Goal: Transaction & Acquisition: Purchase product/service

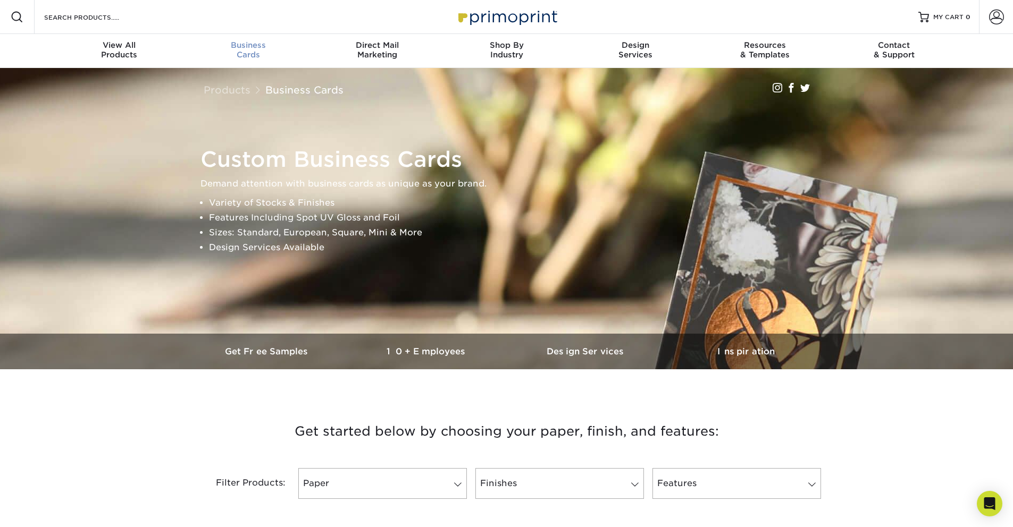
click at [258, 40] on span "Business" at bounding box center [247, 45] width 129 height 10
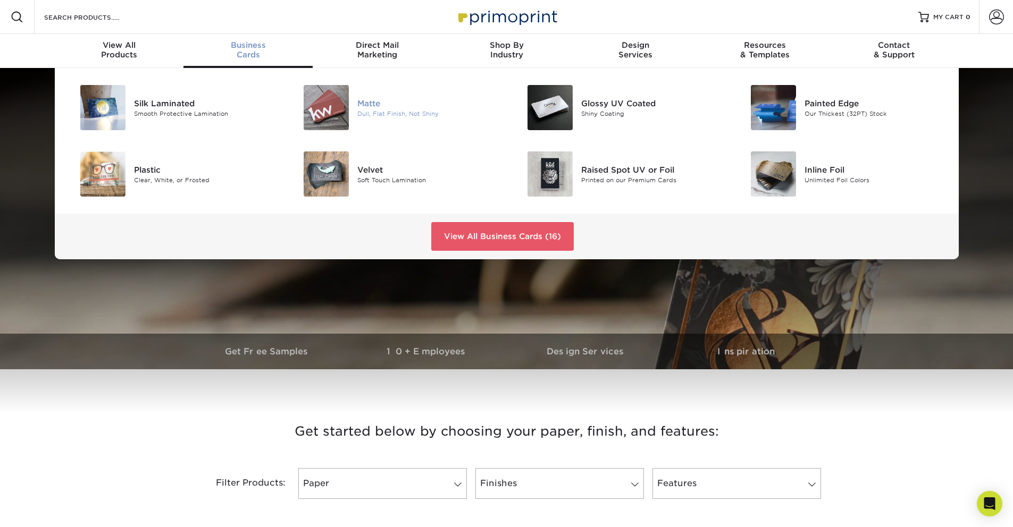
click at [346, 117] on img at bounding box center [326, 107] width 45 height 45
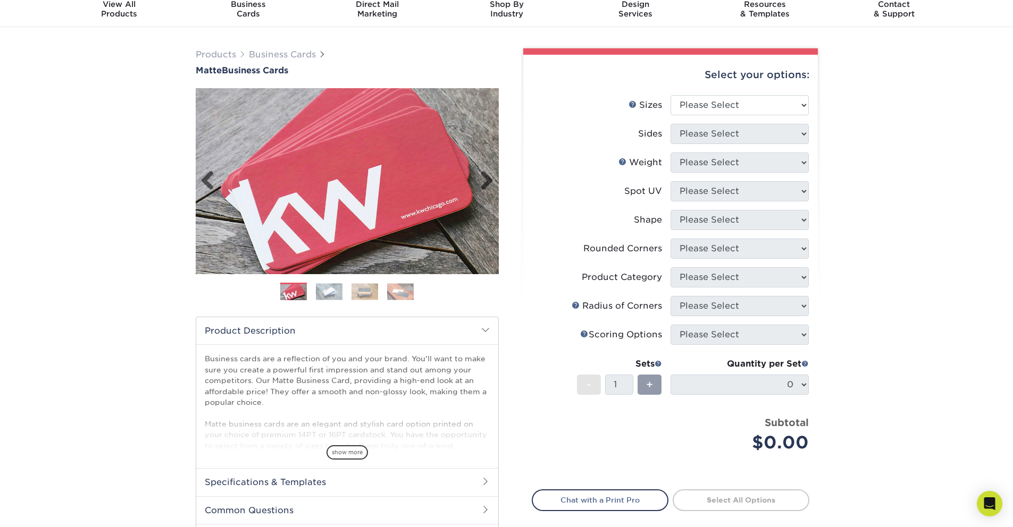
scroll to position [74, 0]
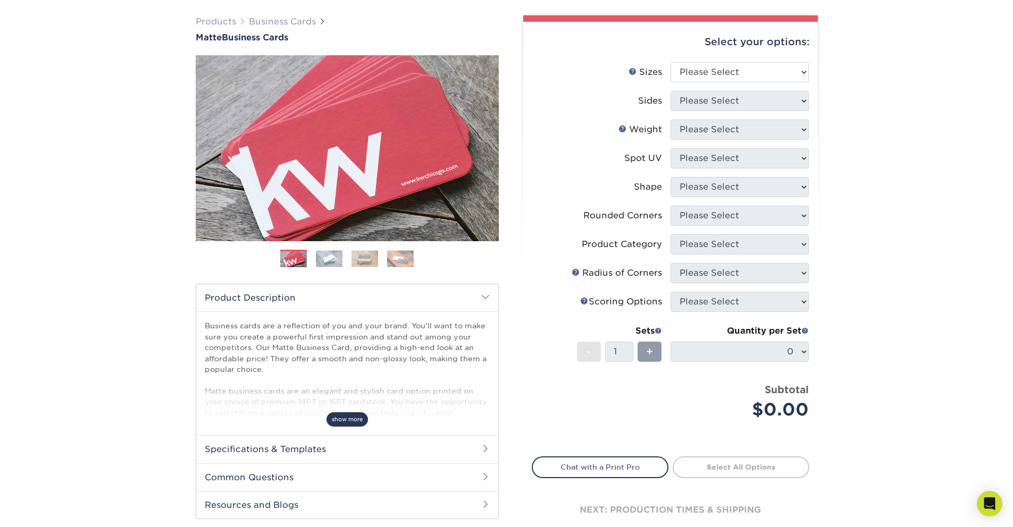
click at [344, 415] on span "show more" at bounding box center [346, 420] width 41 height 14
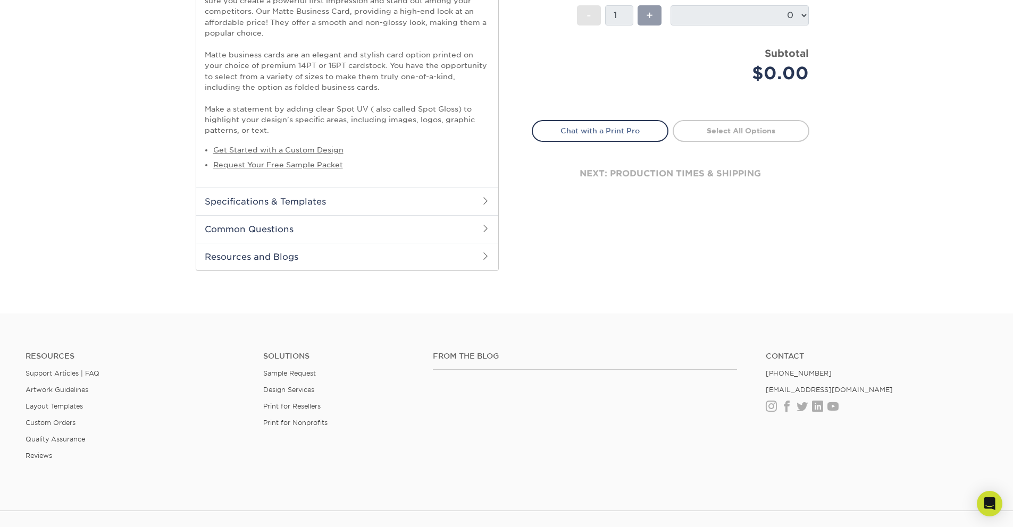
scroll to position [0, 0]
